Goal: Find specific page/section: Find specific page/section

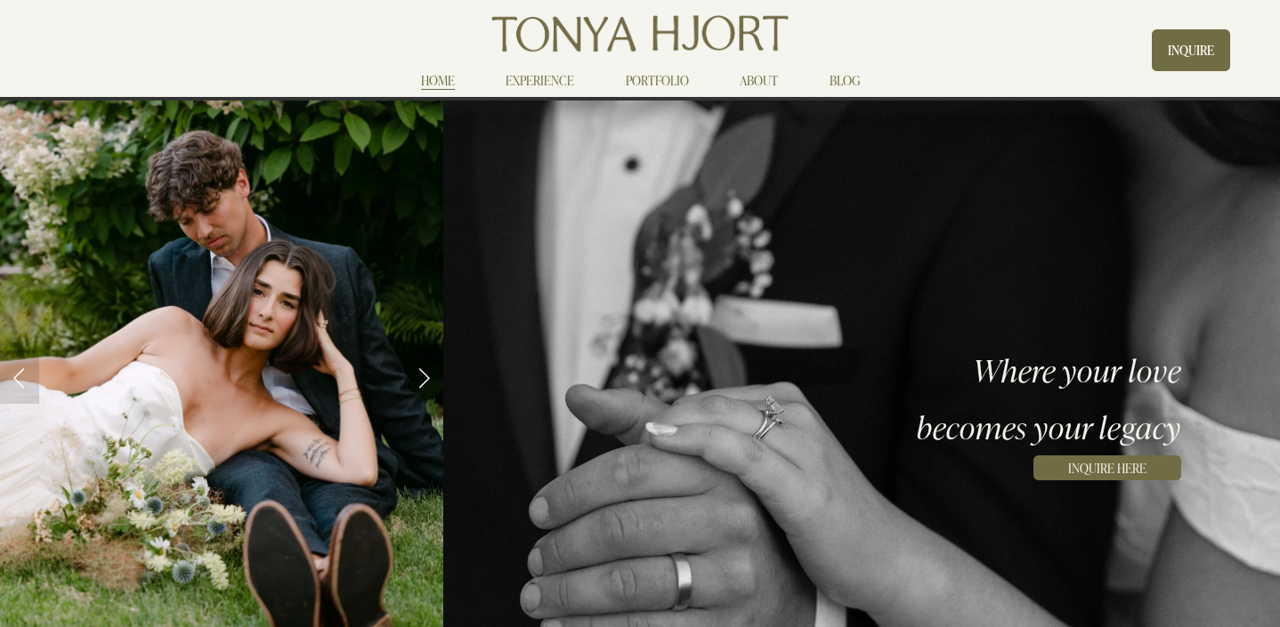
click at [758, 75] on link "ABOUT" at bounding box center [759, 80] width 38 height 21
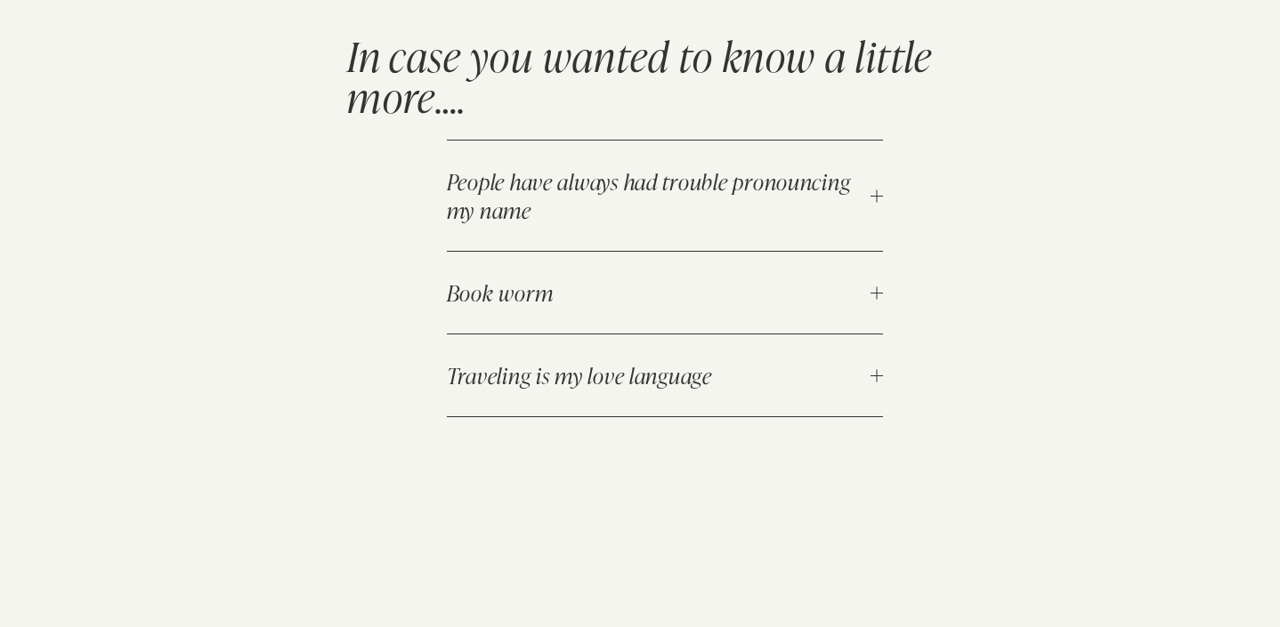
scroll to position [1684, 0]
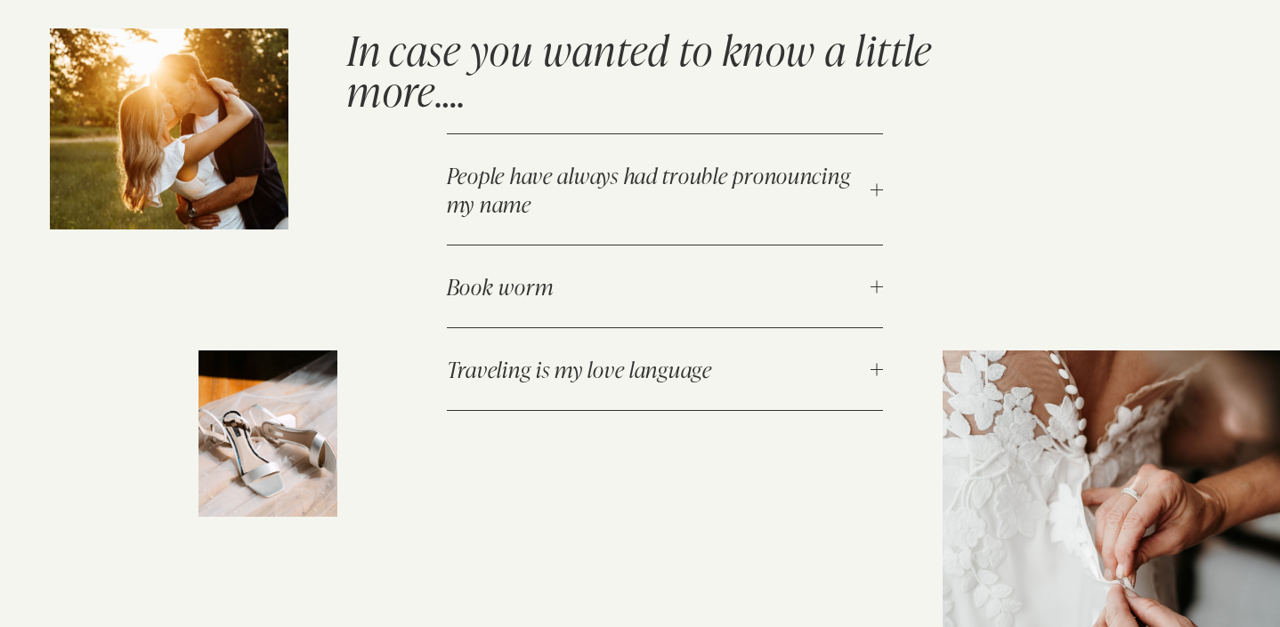
click at [567, 166] on span "People have always had trouble pronouncing my name" at bounding box center [659, 189] width 424 height 57
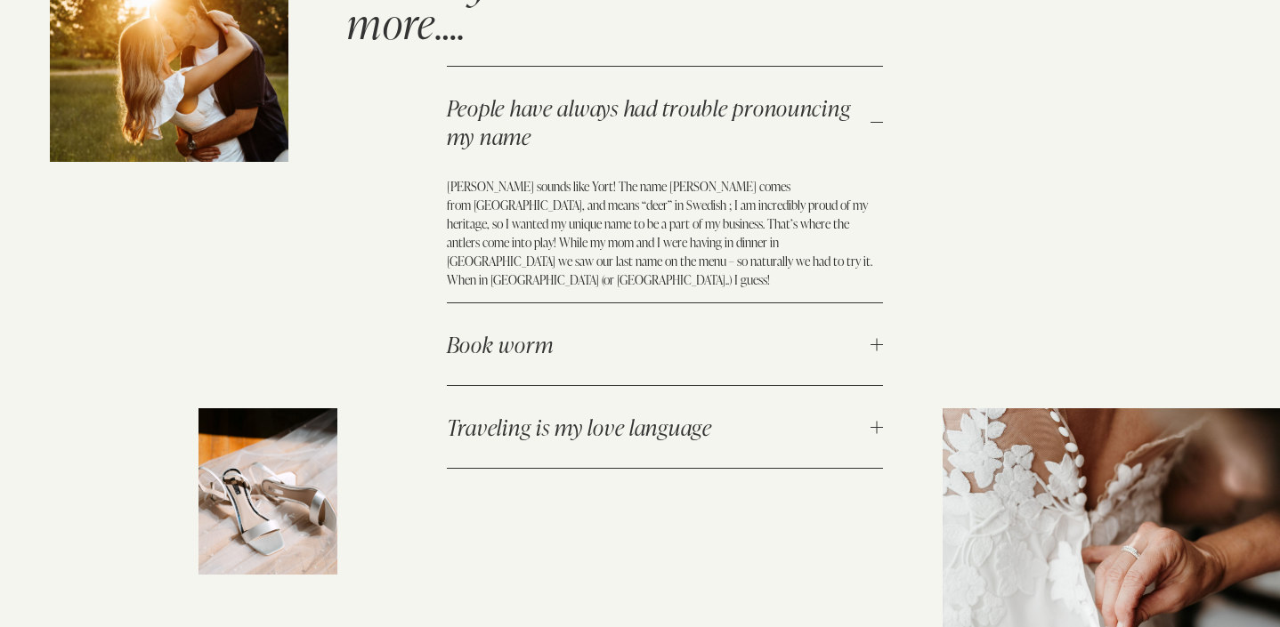
scroll to position [1787, 0]
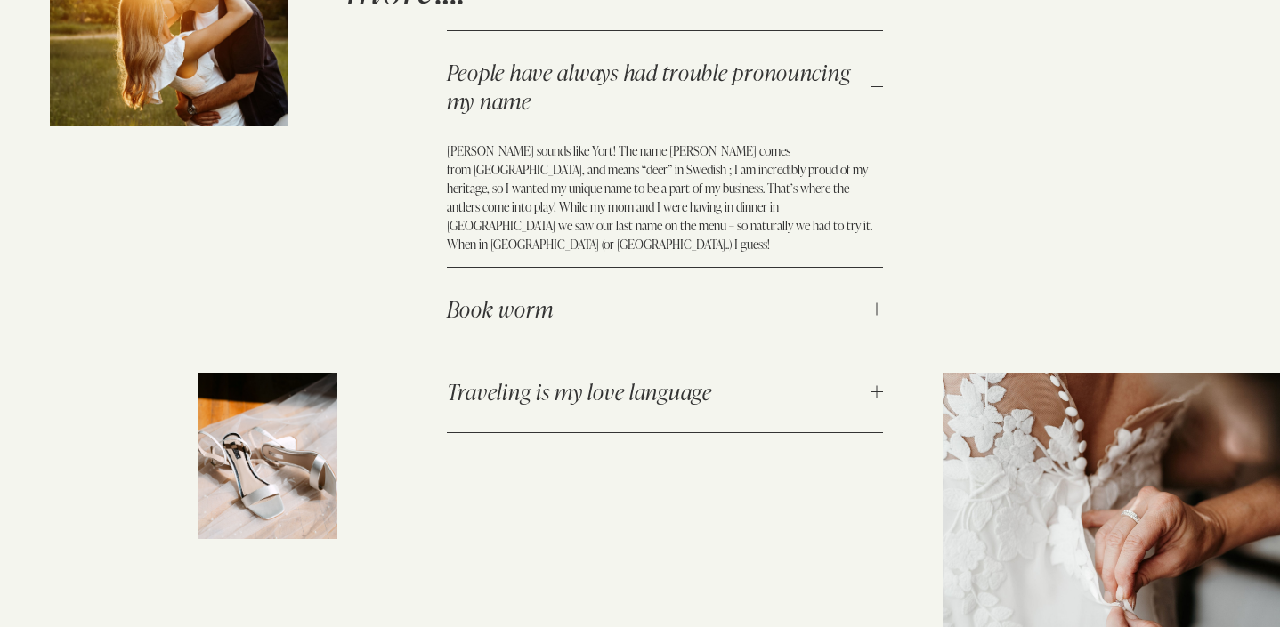
click at [581, 295] on span "Book worm" at bounding box center [659, 309] width 424 height 28
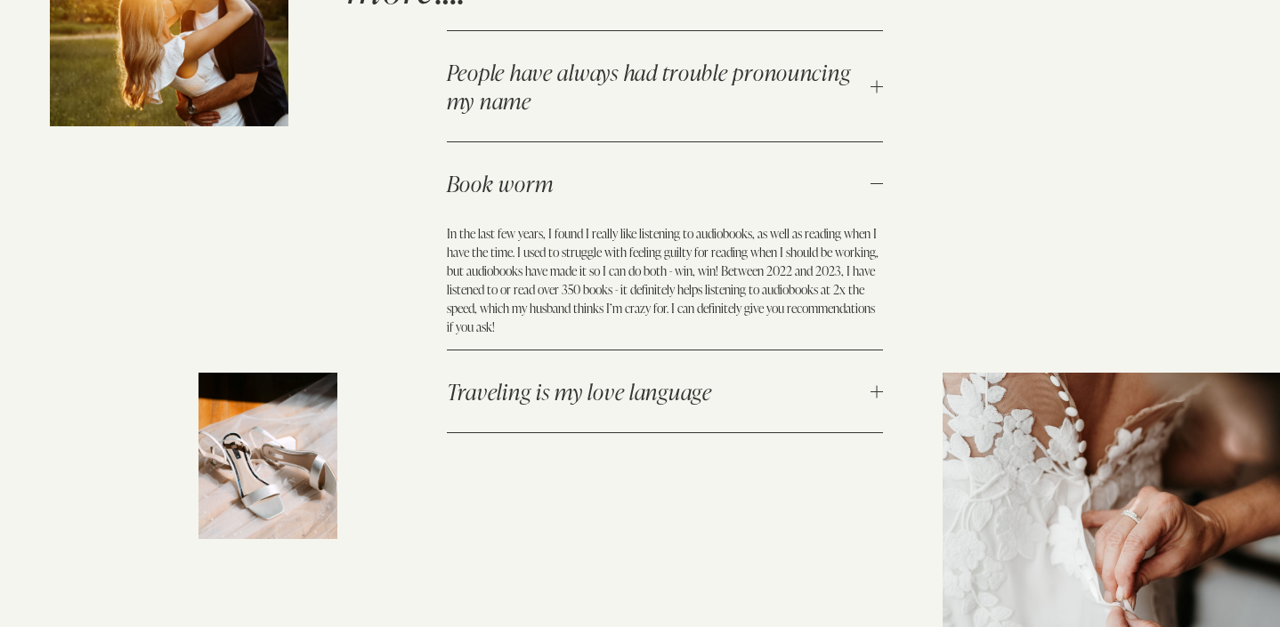
click at [610, 169] on span "Book worm" at bounding box center [659, 183] width 424 height 28
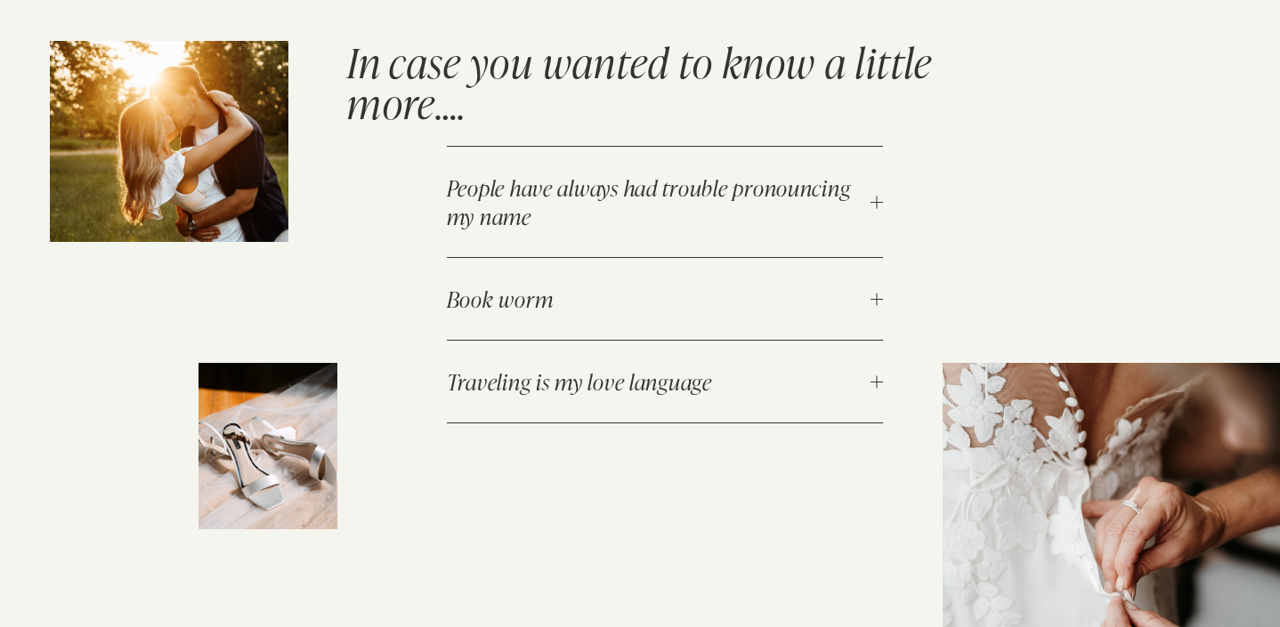
scroll to position [1677, 0]
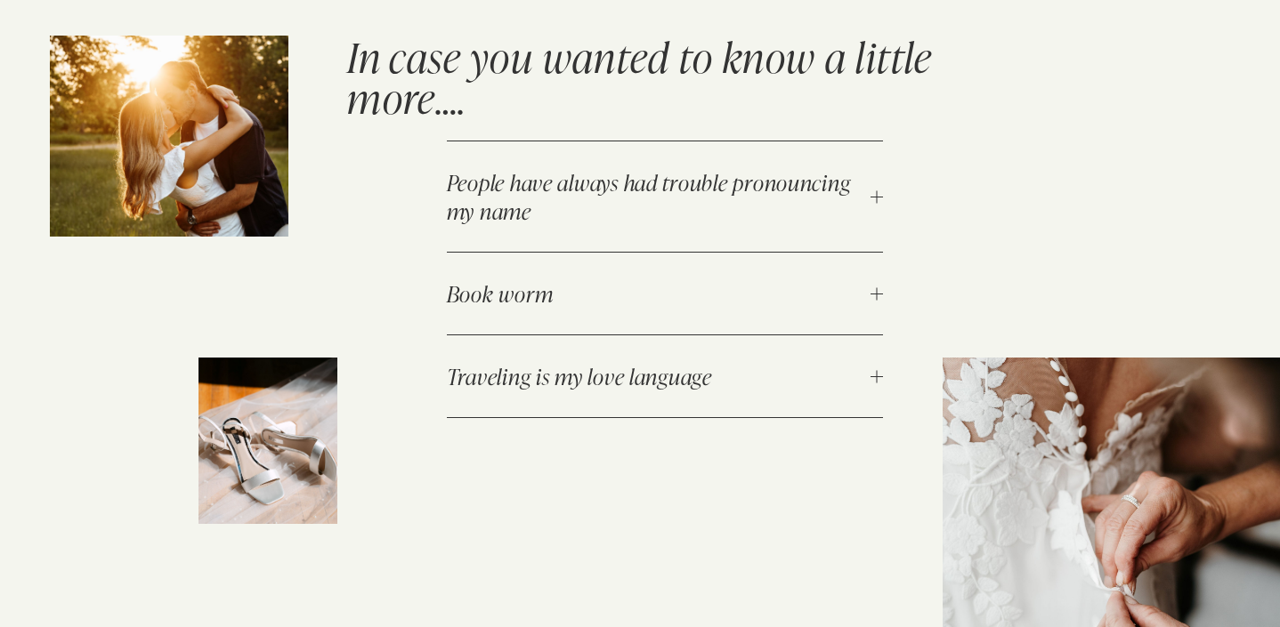
click at [601, 362] on span "Traveling is my love language" at bounding box center [659, 376] width 424 height 28
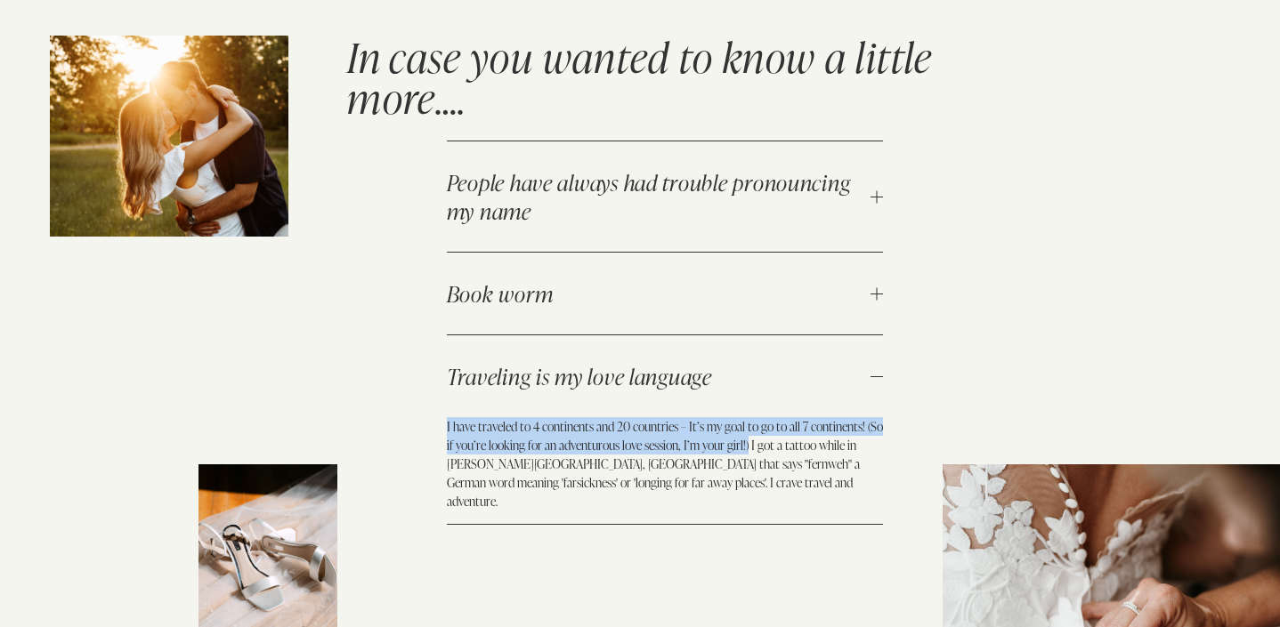
drag, startPoint x: 747, startPoint y: 402, endPoint x: 429, endPoint y: 380, distance: 318.5
click at [429, 380] on div "In case you wanted to know a little more…." at bounding box center [640, 404] width 1280 height 736
copy p "I have traveled to 4 continents and 20 countries – It’s my goal to go to all 7 …"
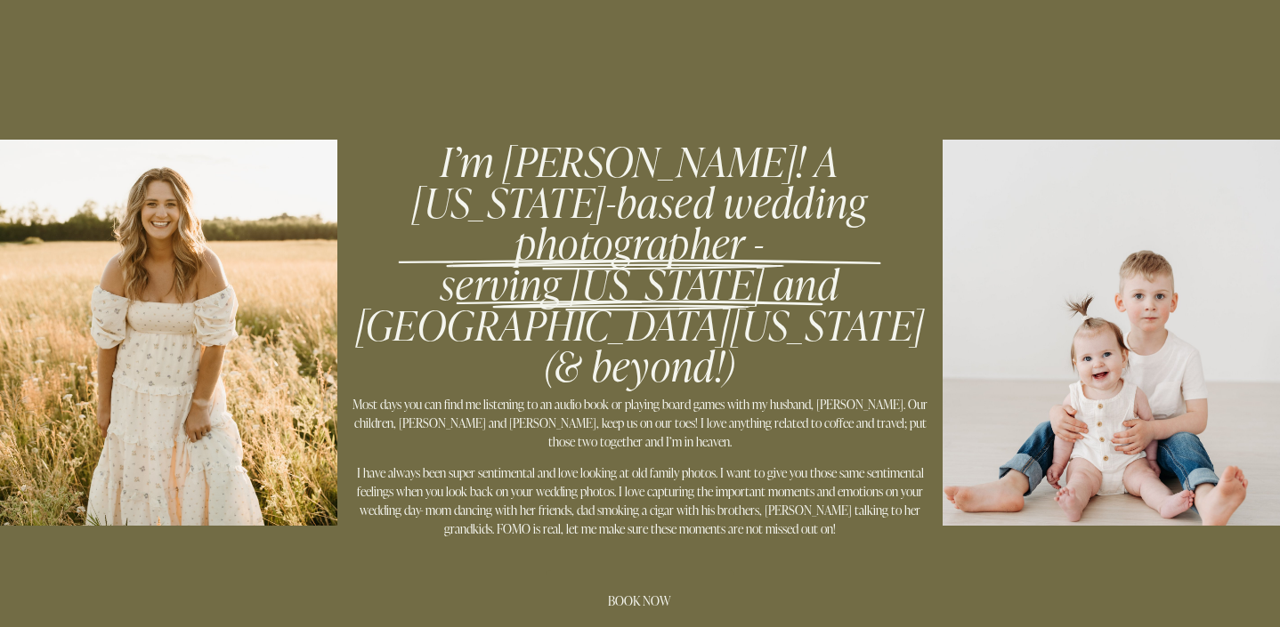
scroll to position [351, 0]
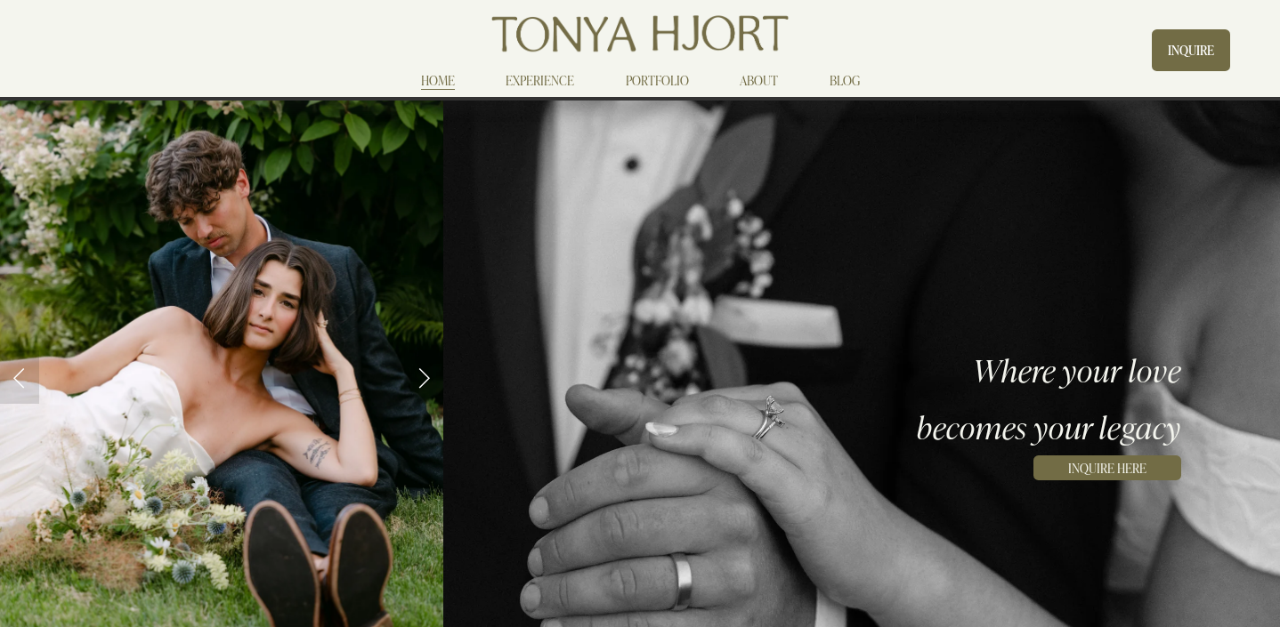
click at [1187, 61] on link "INQUIRE" at bounding box center [1191, 50] width 78 height 42
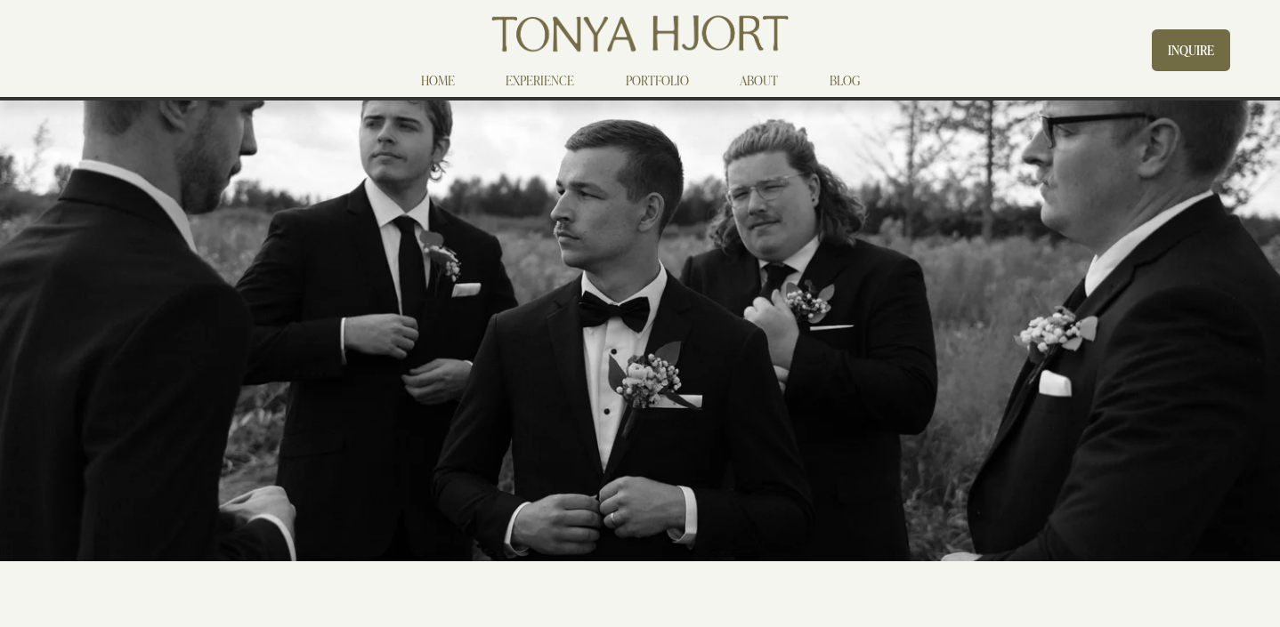
click at [530, 79] on link "EXPERIENCE" at bounding box center [540, 80] width 69 height 21
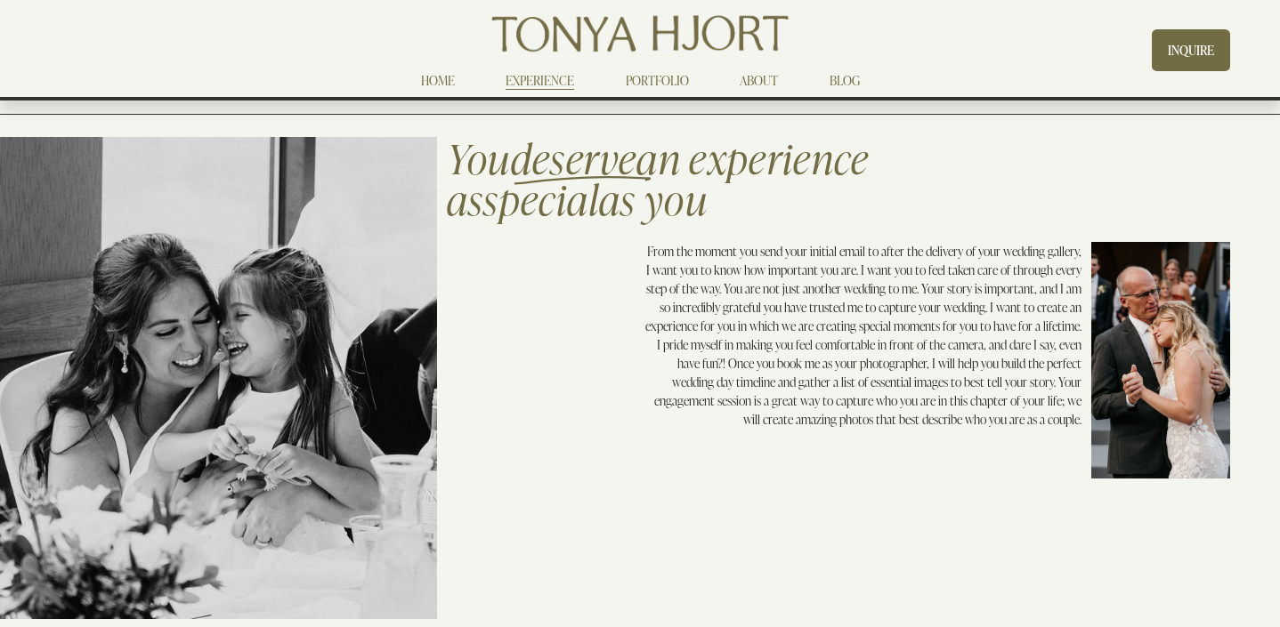
click at [1177, 51] on link "INQUIRE" at bounding box center [1191, 50] width 78 height 42
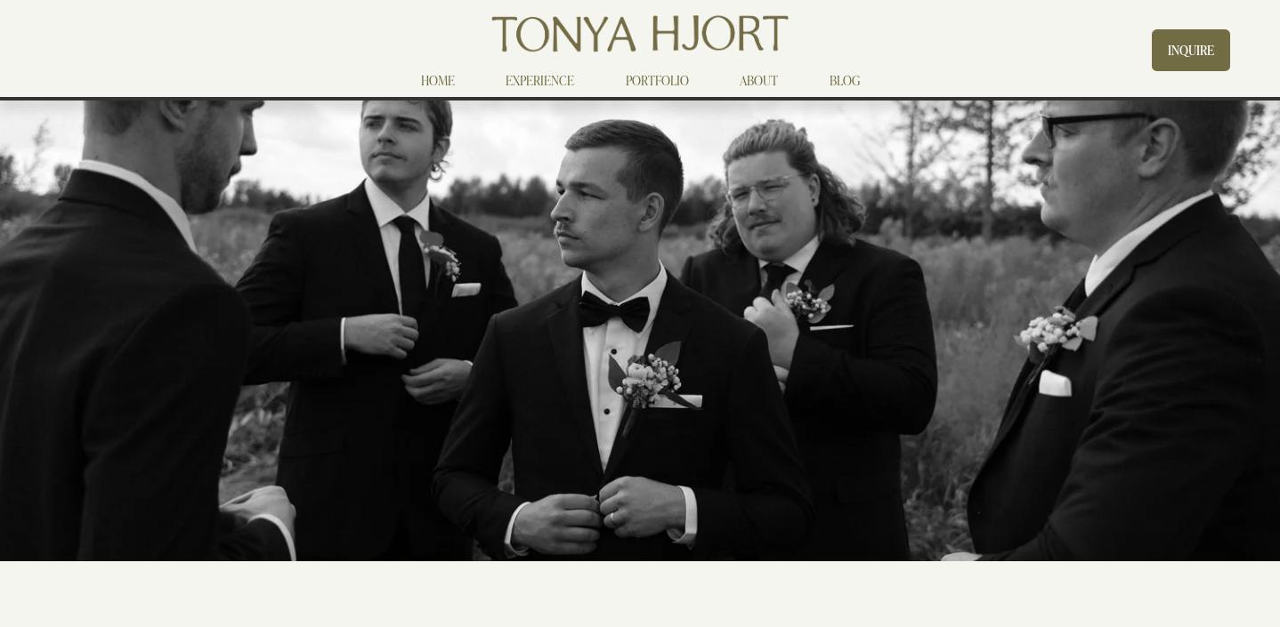
click at [441, 77] on link "HOME" at bounding box center [438, 80] width 34 height 21
